Goal: Find specific page/section: Find specific page/section

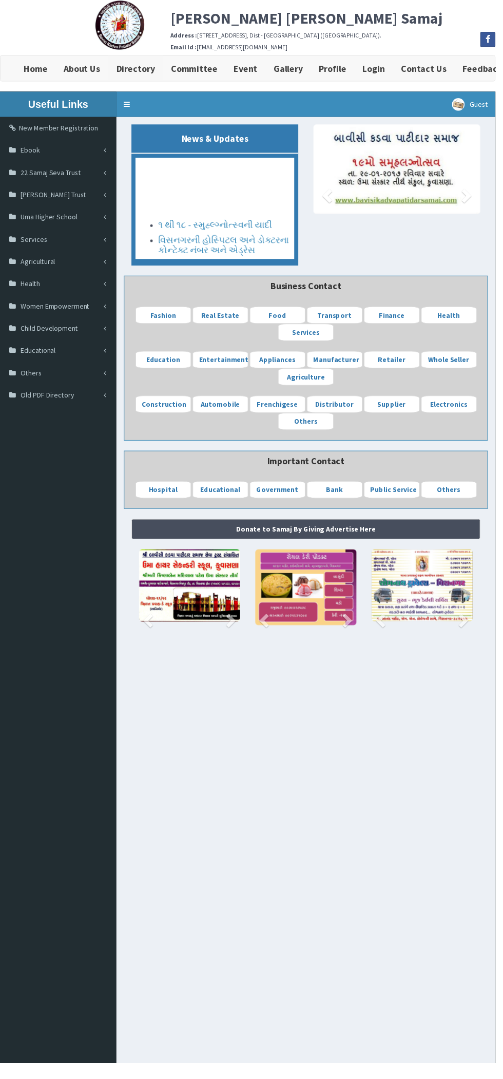
click at [151, 67] on b "Directory" at bounding box center [137, 70] width 39 height 12
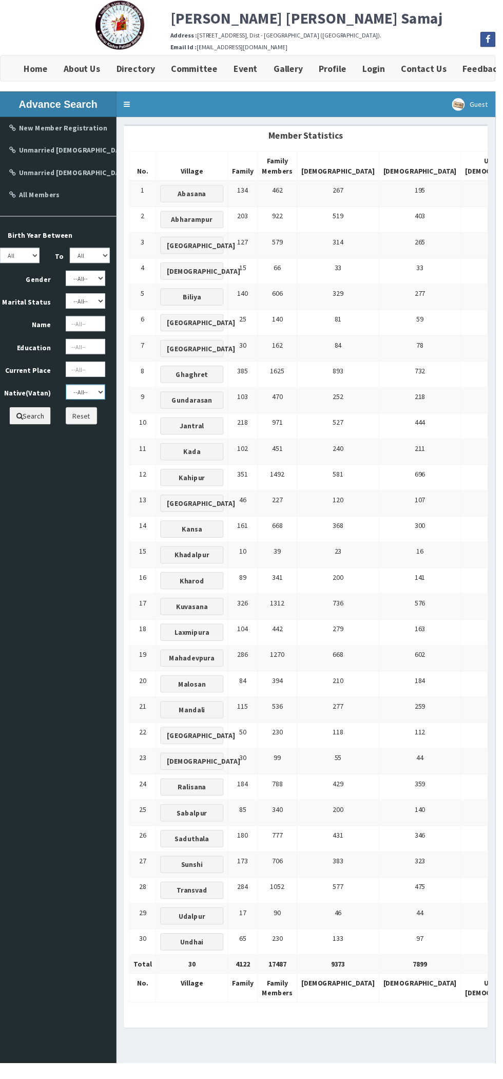
click at [82, 396] on select "--All-- Abasana Bamanava Abharampur Bakarpur [GEOGRAPHIC_DATA] [GEOGRAPHIC_DATA…" at bounding box center [87, 397] width 40 height 15
select select "Biliya"
click at [67, 390] on select "--All-- Abasana Bamanava Abharampur Bakarpur [GEOGRAPHIC_DATA] [GEOGRAPHIC_DATA…" at bounding box center [87, 397] width 40 height 15
click at [37, 421] on button "Search" at bounding box center [31, 421] width 42 height 17
